Goal: Information Seeking & Learning: Learn about a topic

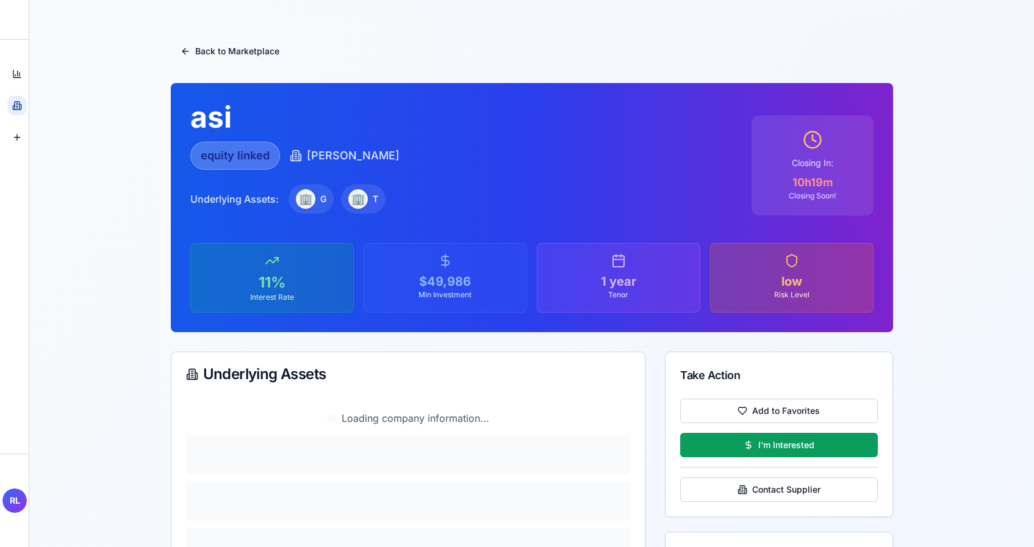
click at [20, 109] on icon at bounding box center [17, 106] width 10 height 10
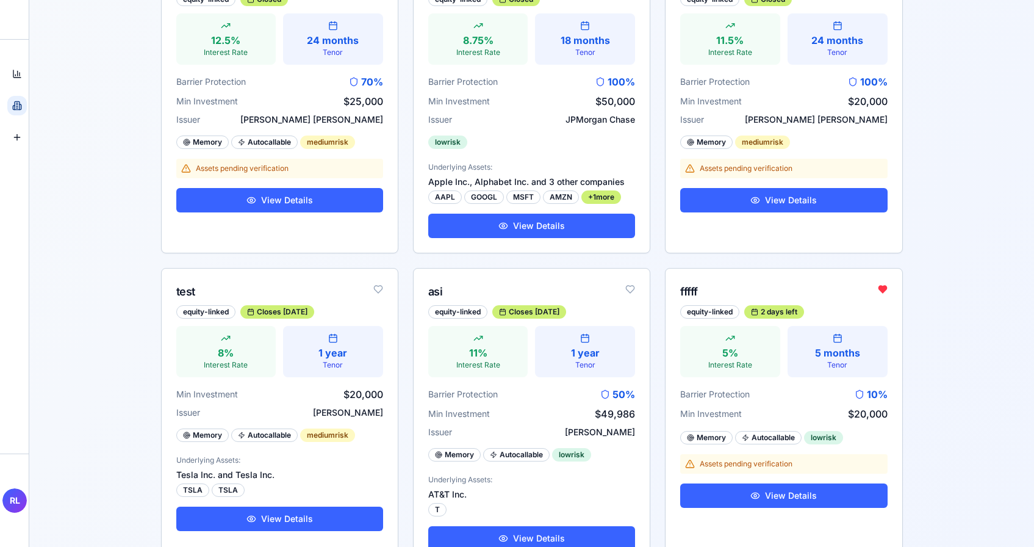
scroll to position [495, 0]
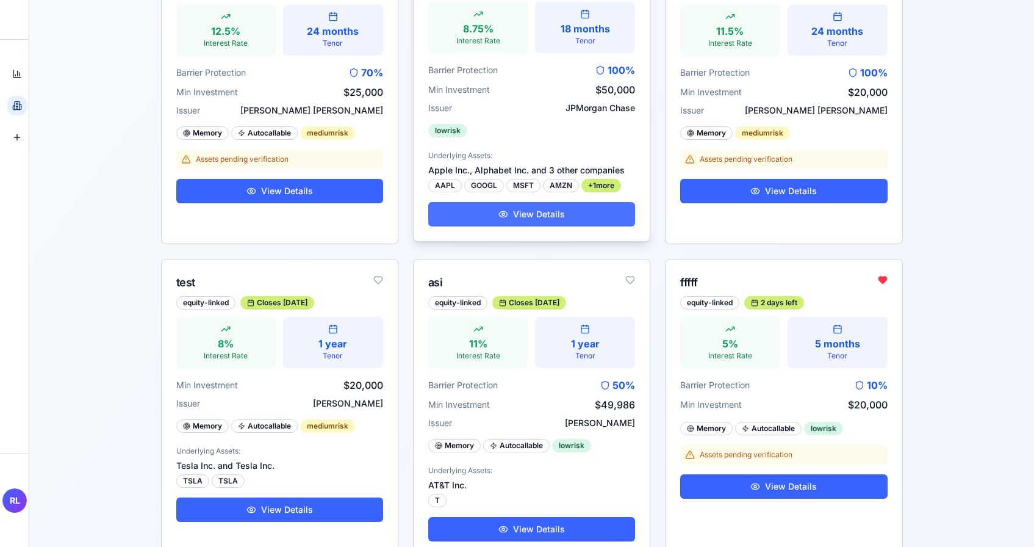
click at [493, 210] on button "View Details" at bounding box center [531, 214] width 207 height 24
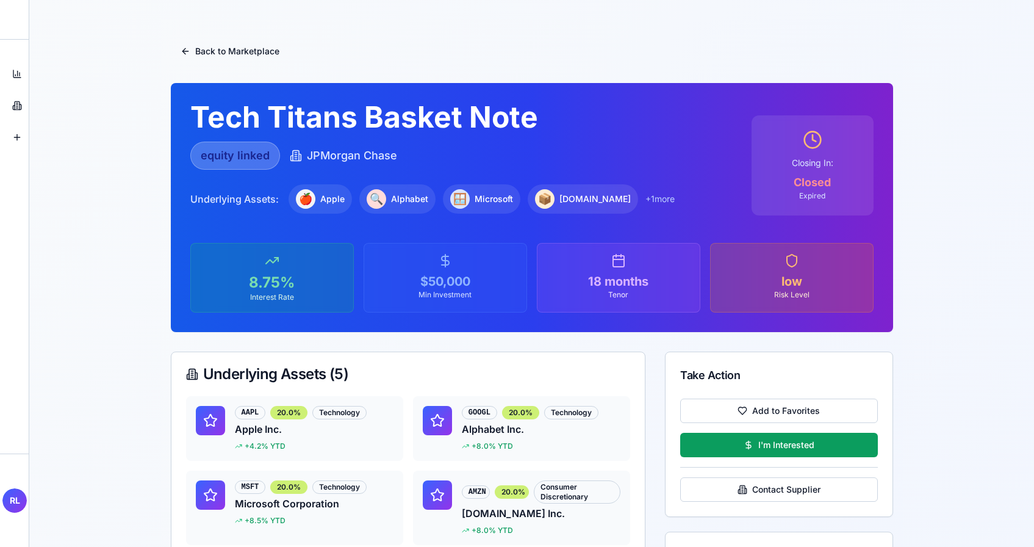
click at [311, 201] on div "🍎" at bounding box center [306, 199] width 20 height 20
click at [646, 196] on span "+ 1 more" at bounding box center [660, 199] width 29 height 12
click at [250, 42] on button "Back to Marketplace" at bounding box center [230, 51] width 118 height 24
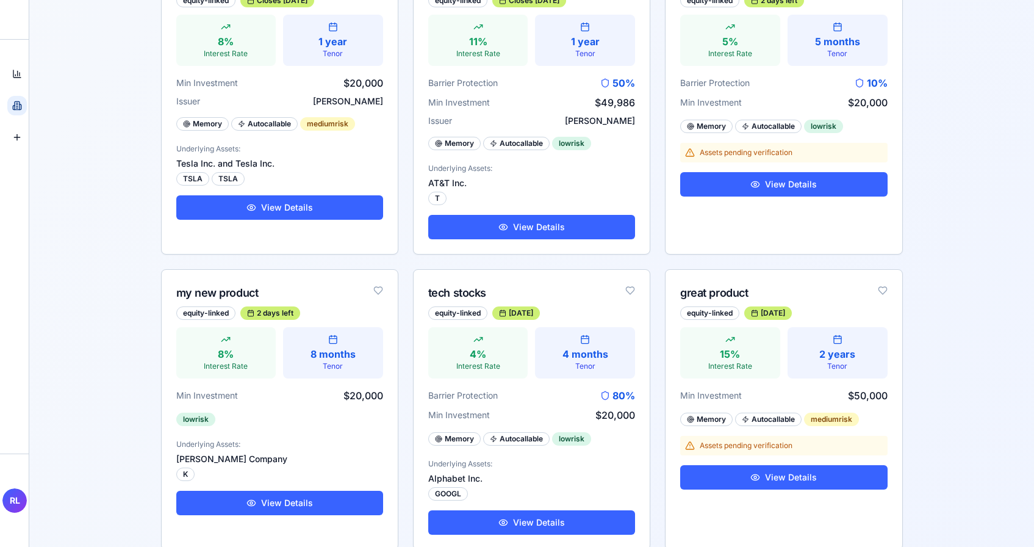
scroll to position [879, 0]
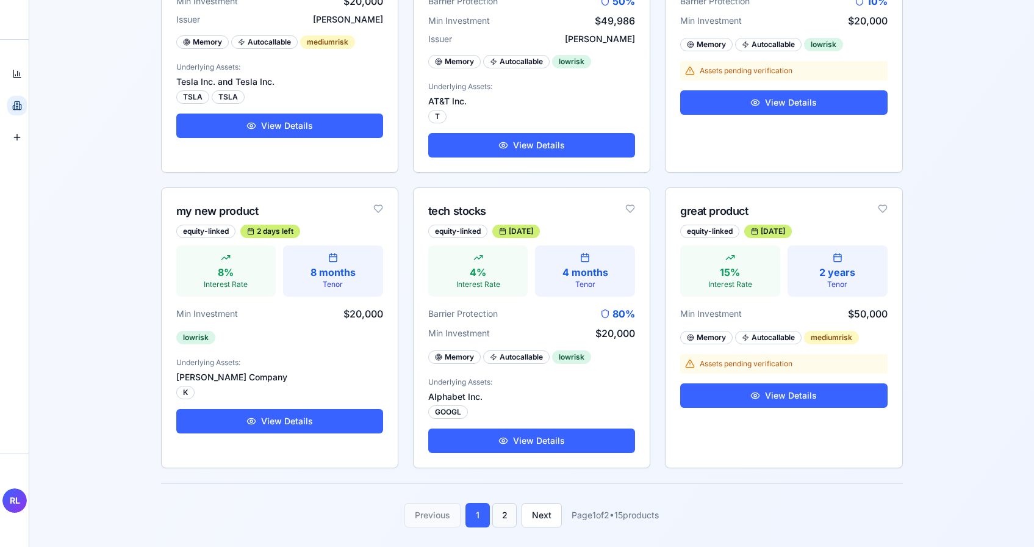
click at [500, 506] on button "2" at bounding box center [504, 515] width 24 height 24
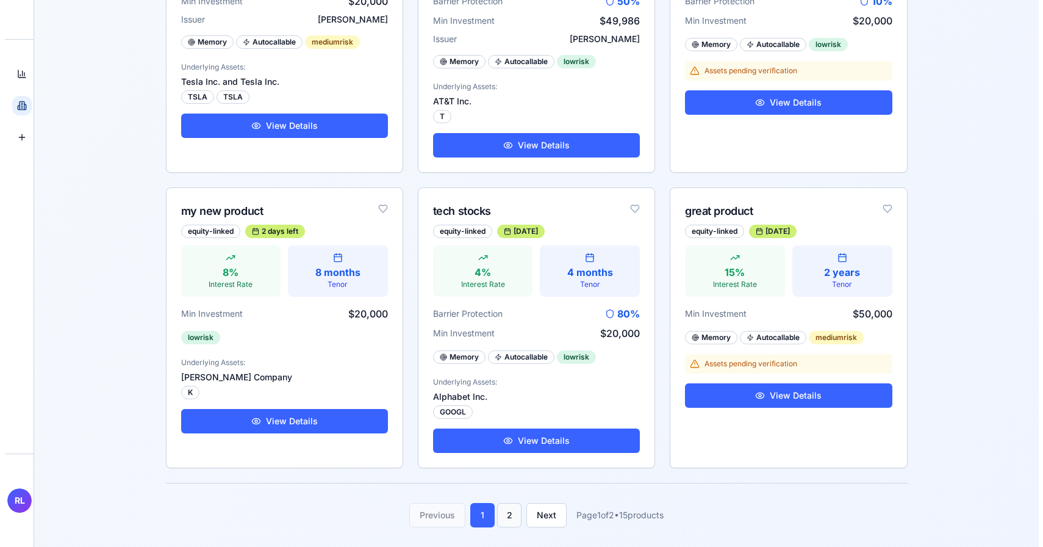
scroll to position [0, 0]
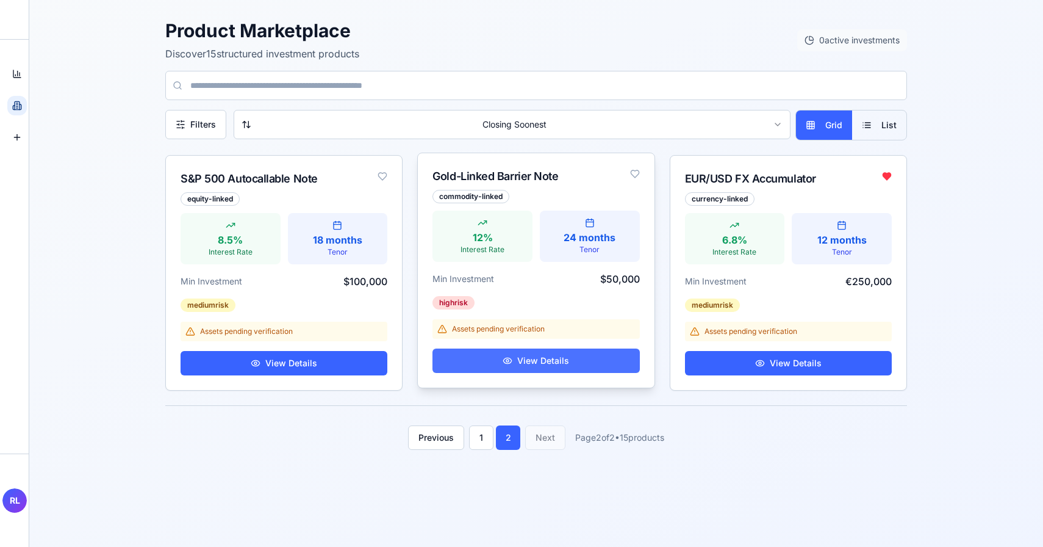
click at [532, 359] on button "View Details" at bounding box center [536, 360] width 207 height 24
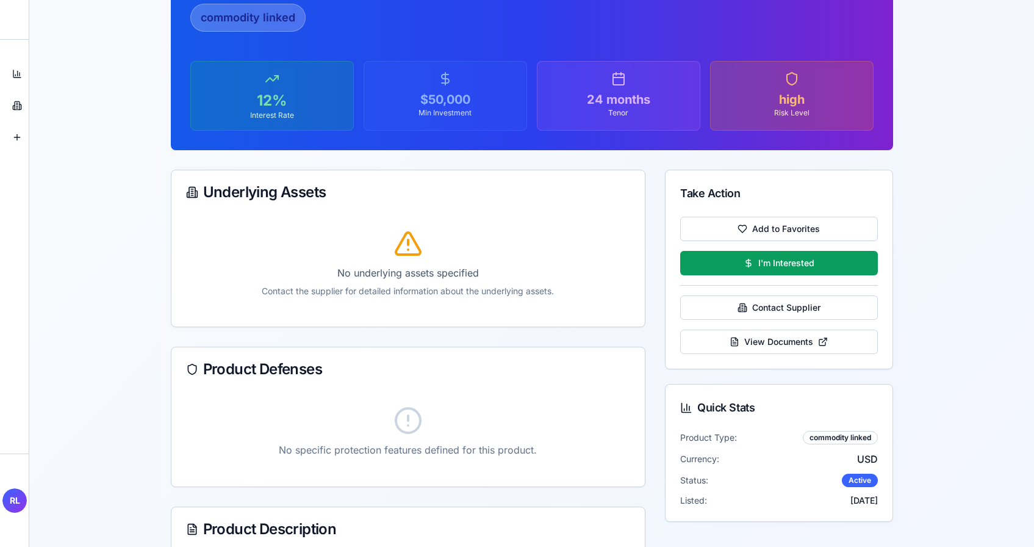
scroll to position [128, 0]
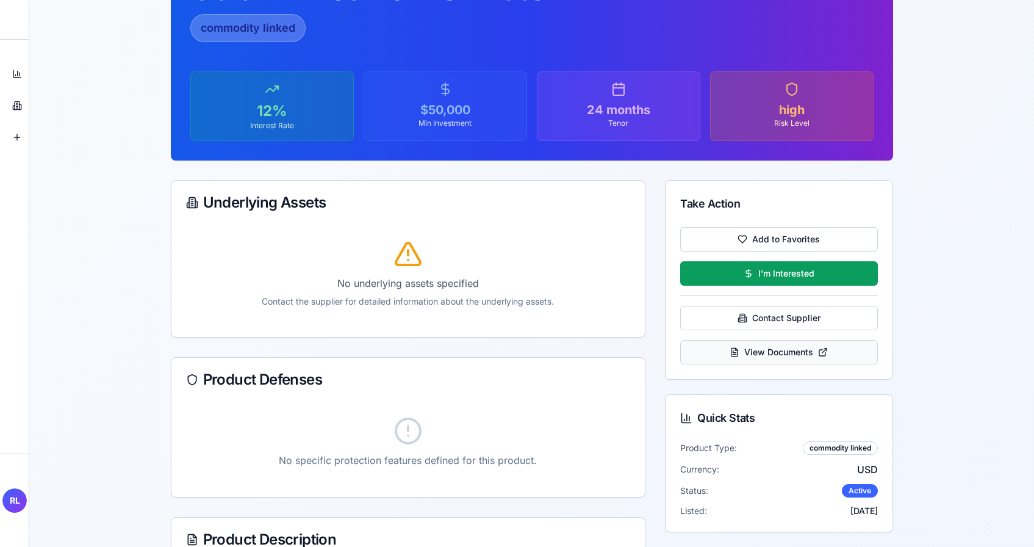
click at [766, 350] on button "View Documents" at bounding box center [778, 352] width 197 height 24
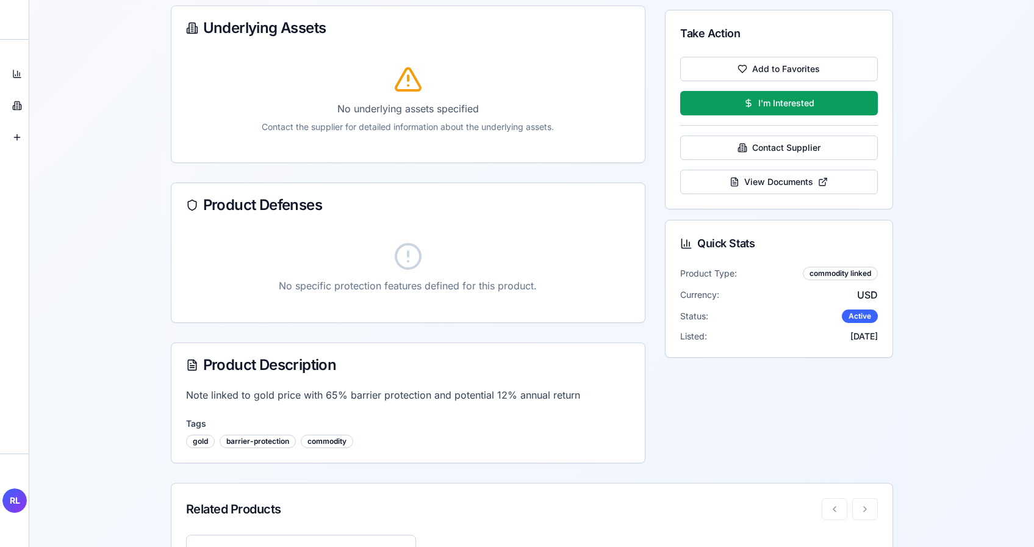
scroll to position [0, 0]
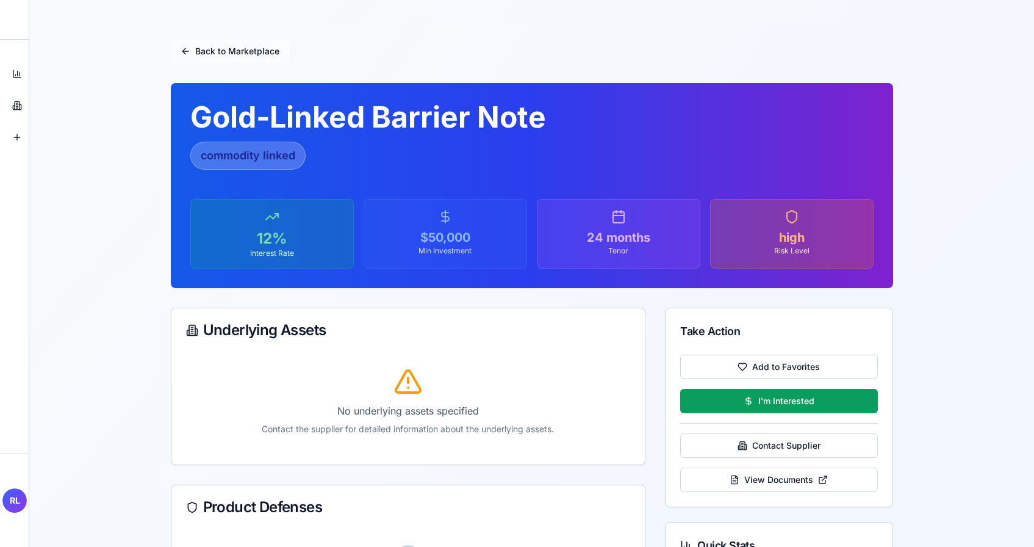
click at [221, 56] on button "Back to Marketplace" at bounding box center [230, 51] width 118 height 24
